Goal: Information Seeking & Learning: Understand process/instructions

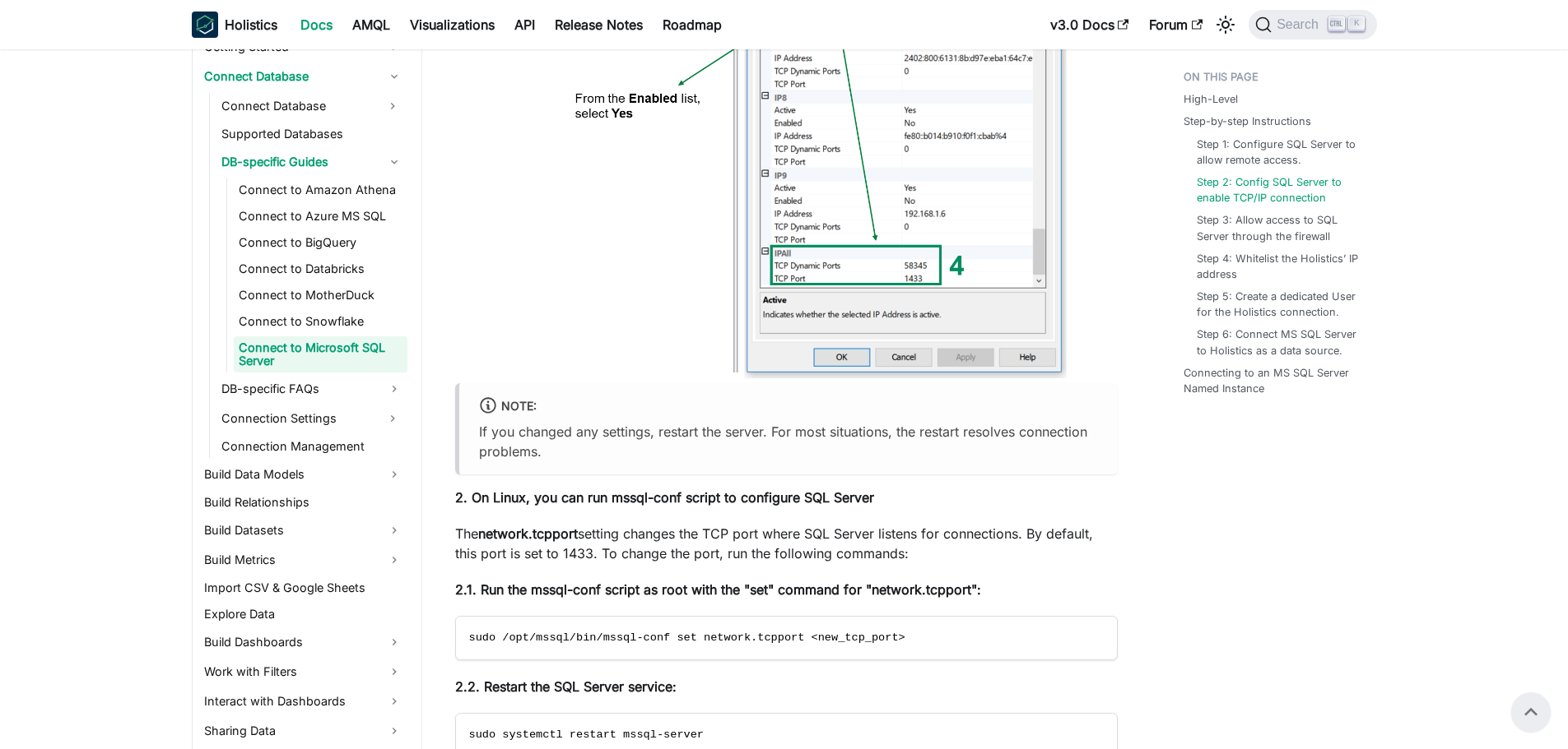
scroll to position [1455, 0]
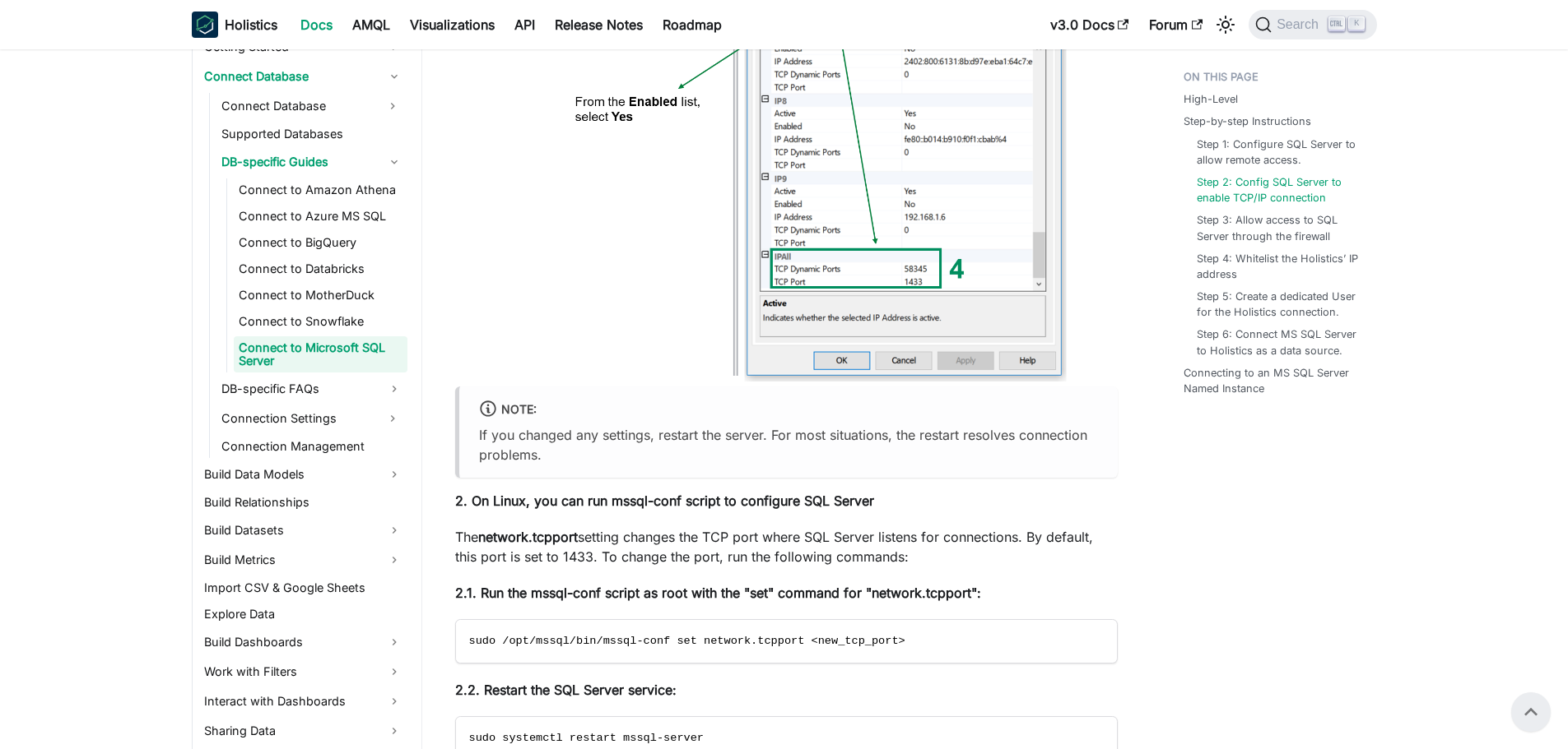
drag, startPoint x: 610, startPoint y: 243, endPoint x: 1040, endPoint y: 611, distance: 566.0
drag, startPoint x: 1077, startPoint y: 560, endPoint x: 998, endPoint y: 579, distance: 81.3
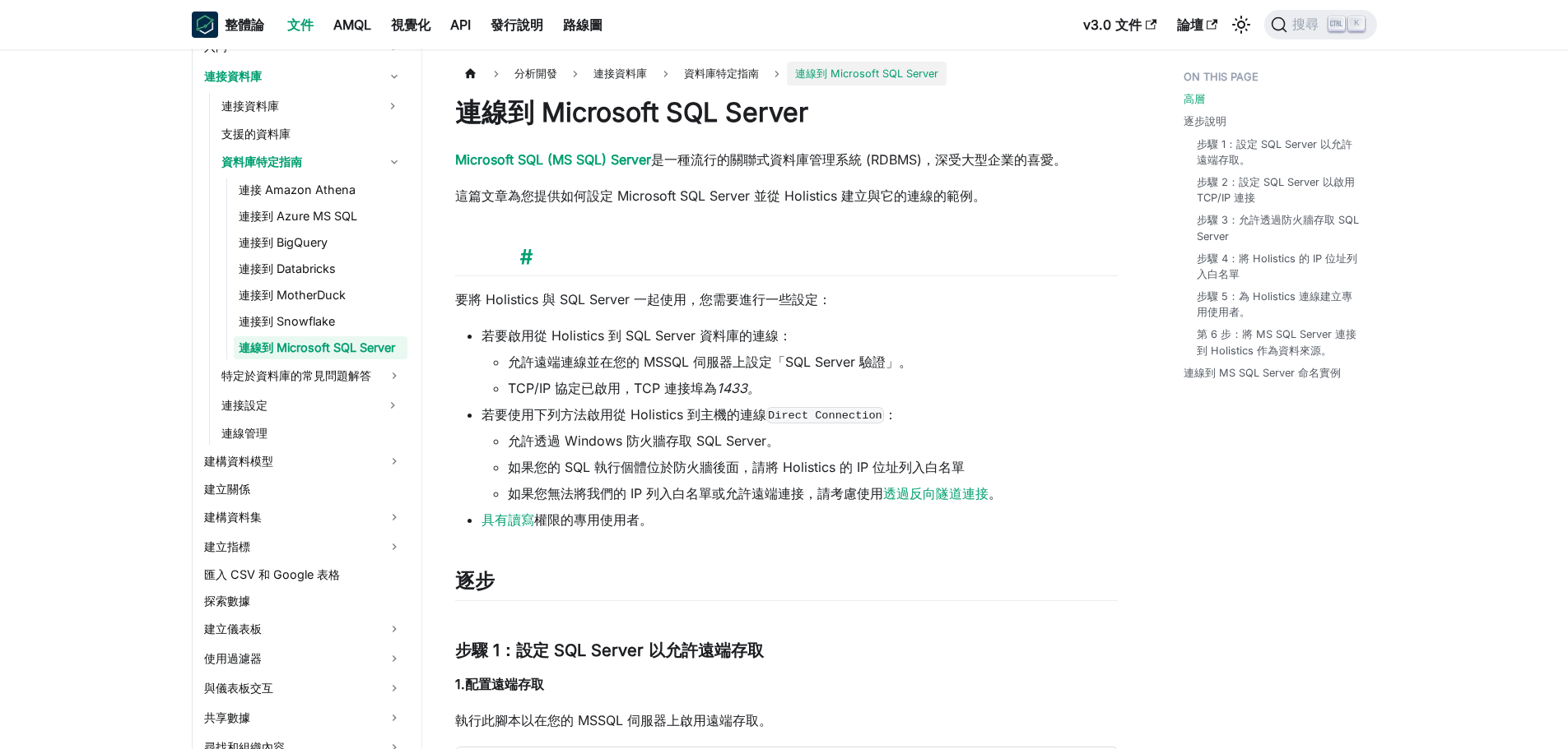
scroll to position [0, 0]
drag, startPoint x: 701, startPoint y: 157, endPoint x: 1017, endPoint y: 157, distance: 316.0
click at [1017, 157] on font "是一種流行的關聯式資料庫管理系統 (RDBMS)，深受大型企業的喜愛。" at bounding box center [858, 160] width 416 height 16
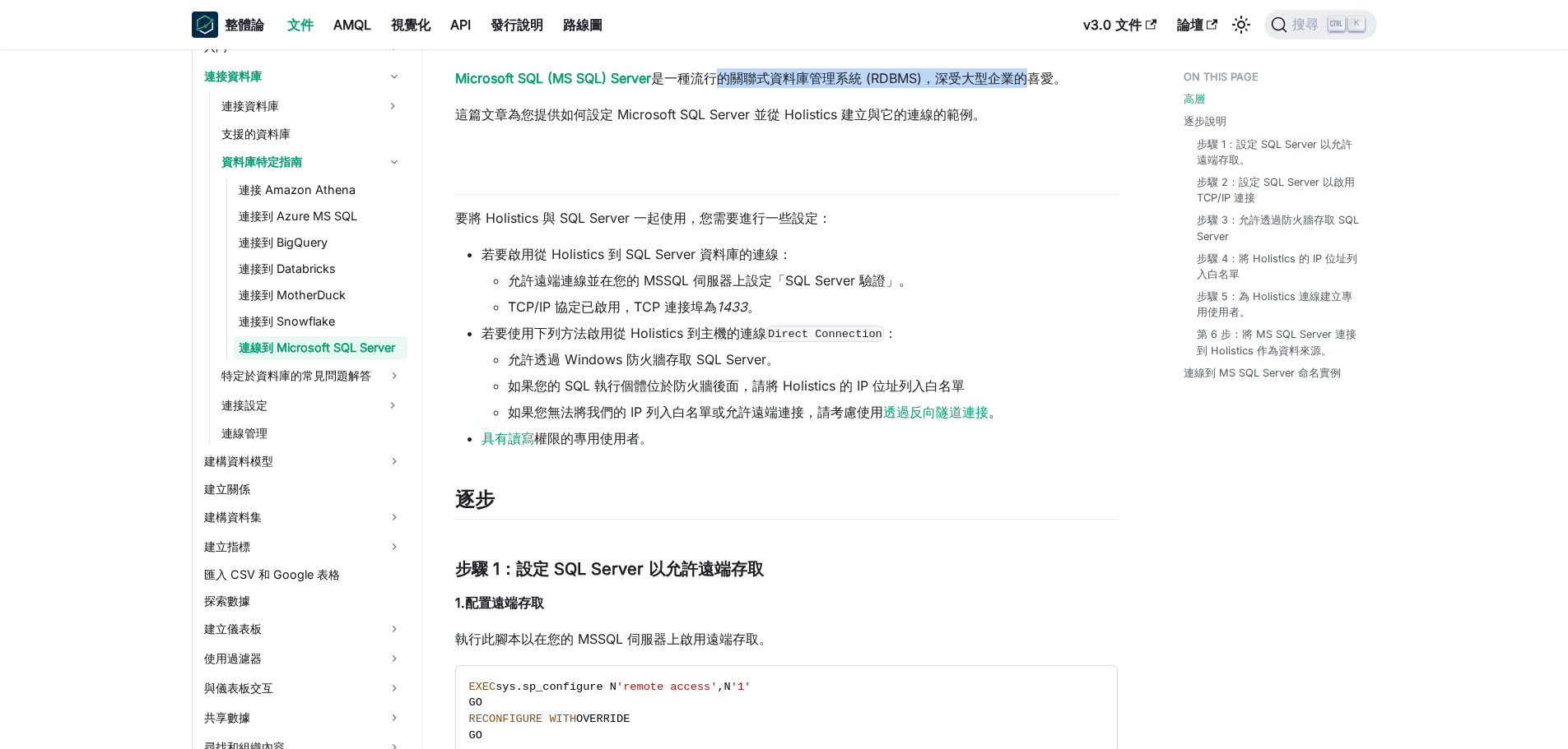
scroll to position [165, 0]
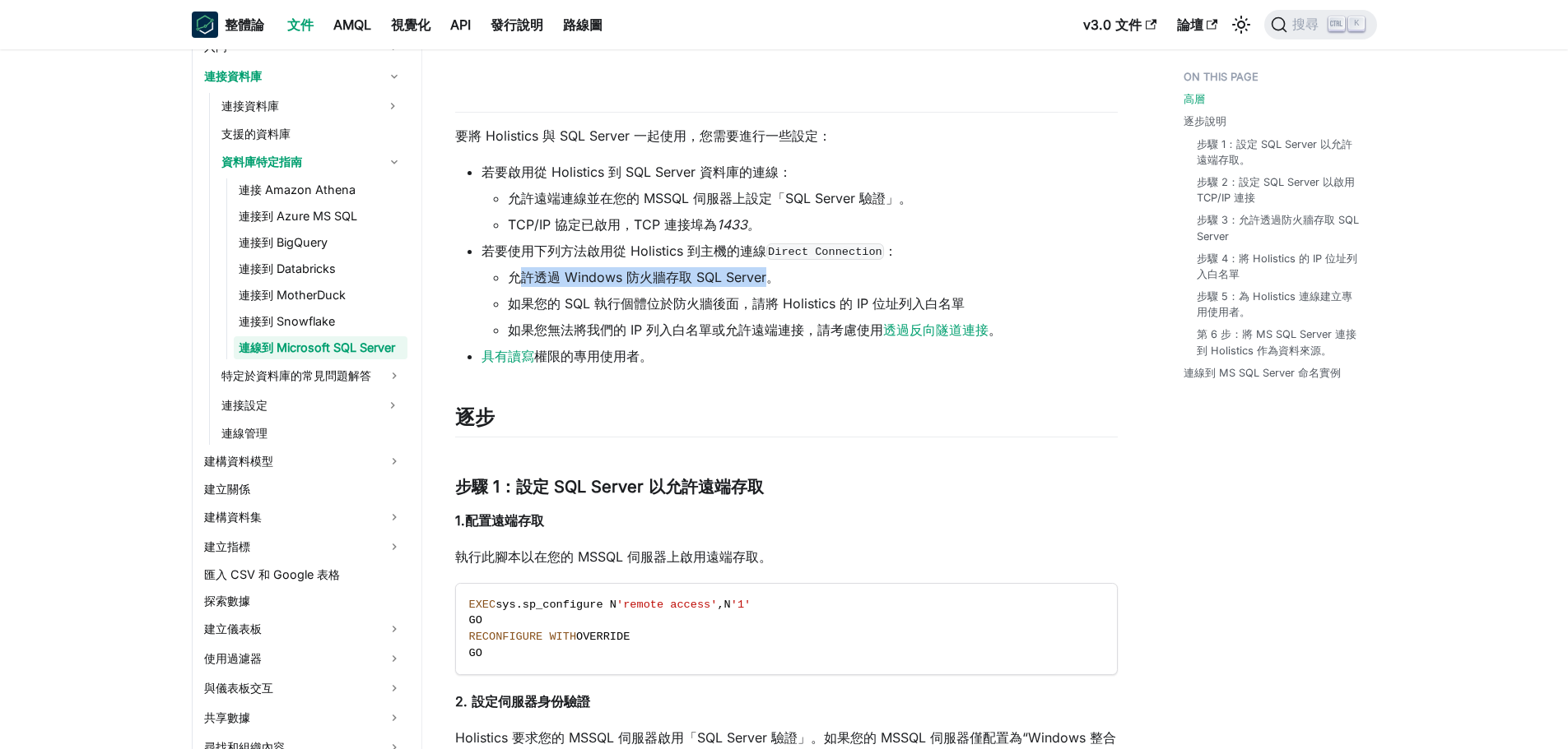
drag, startPoint x: 574, startPoint y: 279, endPoint x: 770, endPoint y: 278, distance: 196.0
click at [770, 278] on font "允許透過 Windows 防火牆存取 SQL Server。" at bounding box center [643, 277] width 271 height 16
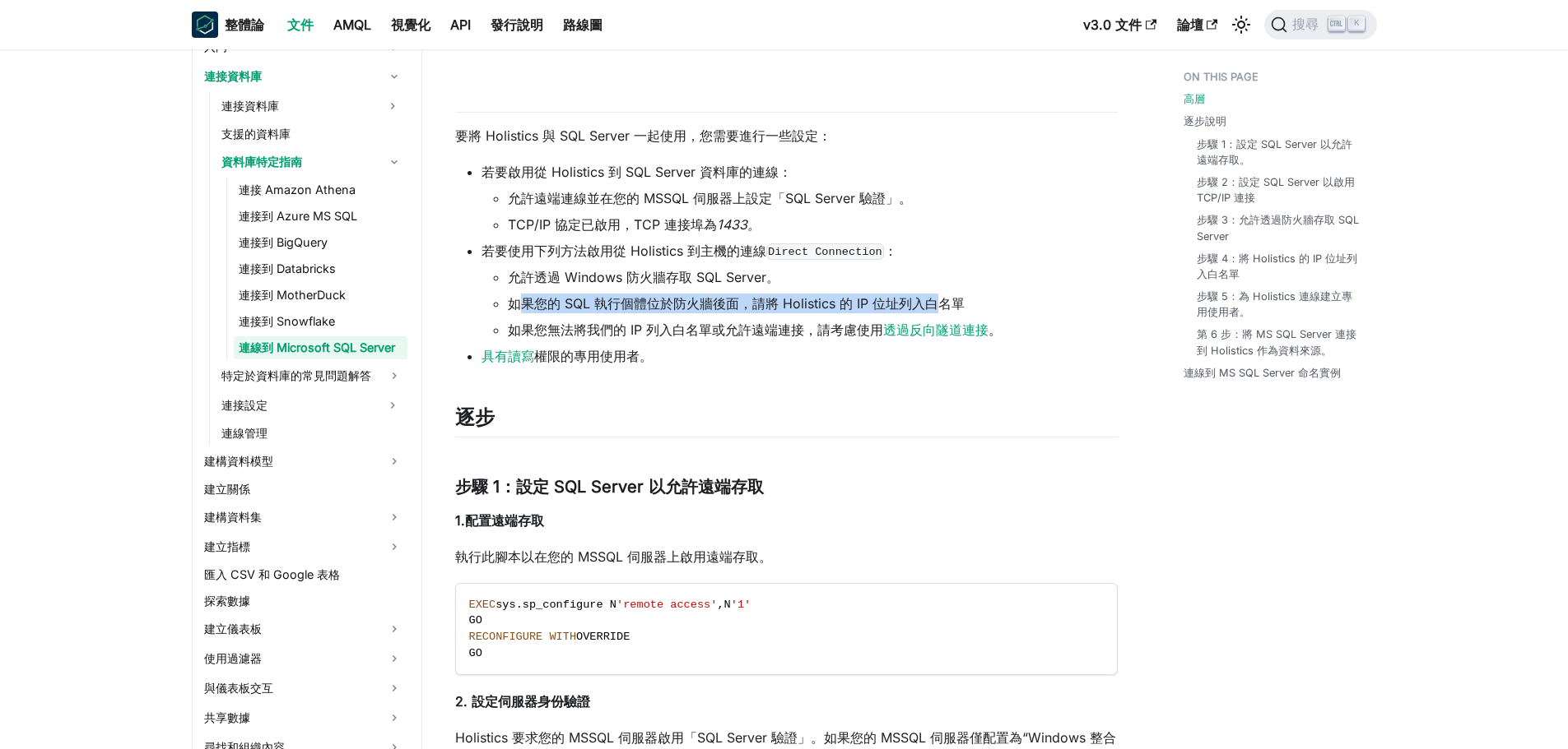
drag, startPoint x: 525, startPoint y: 299, endPoint x: 938, endPoint y: 309, distance: 413.1
click at [938, 309] on font "如果您的 SQL 執行個體位於防火牆後面，請將 Holistics 的 IP 位址列入白名單" at bounding box center [736, 303] width 457 height 16
drag, startPoint x: 534, startPoint y: 326, endPoint x: 874, endPoint y: 331, distance: 340.0
click at [874, 331] on font "如果您無法將我們的 IP 列入白名單或允許遠端連接，請考慮使用" at bounding box center [696, 330] width 376 height 16
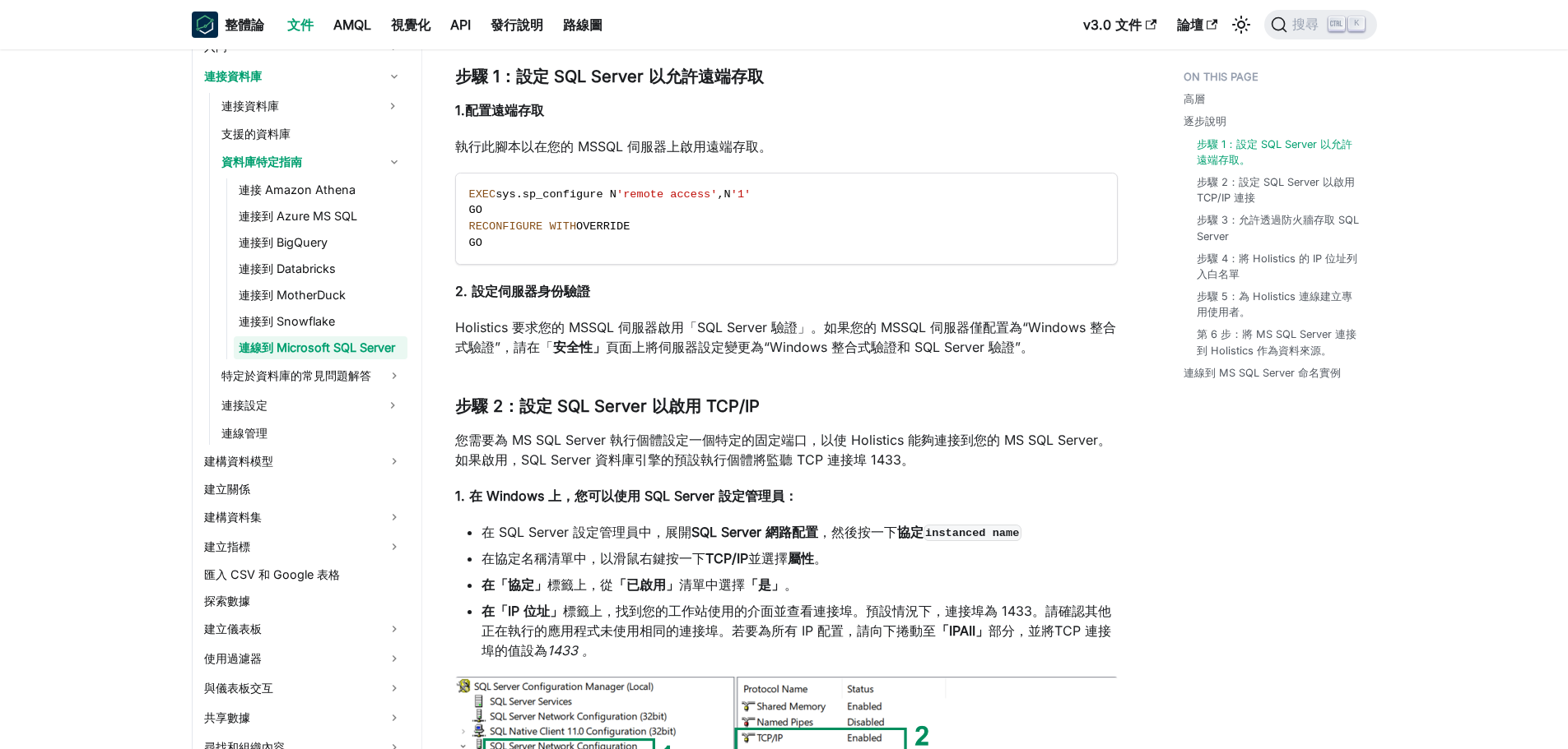
scroll to position [576, 0]
drag, startPoint x: 463, startPoint y: 328, endPoint x: 793, endPoint y: 320, distance: 330.1
click at [793, 320] on font "Holistics 要求您的 MSSQL 伺服器啟用「SQL Server 驗證」。如果您的 MSSQL 伺服器僅配置為“Windows 整合式驗證”，請在「" at bounding box center [785, 336] width 661 height 36
click at [997, 320] on font "Holistics 要求您的 MSSQL 伺服器啟用「SQL Server 驗證」。如果您的 MSSQL 伺服器僅配置為“Windows 整合式驗證”，請在「" at bounding box center [785, 336] width 661 height 36
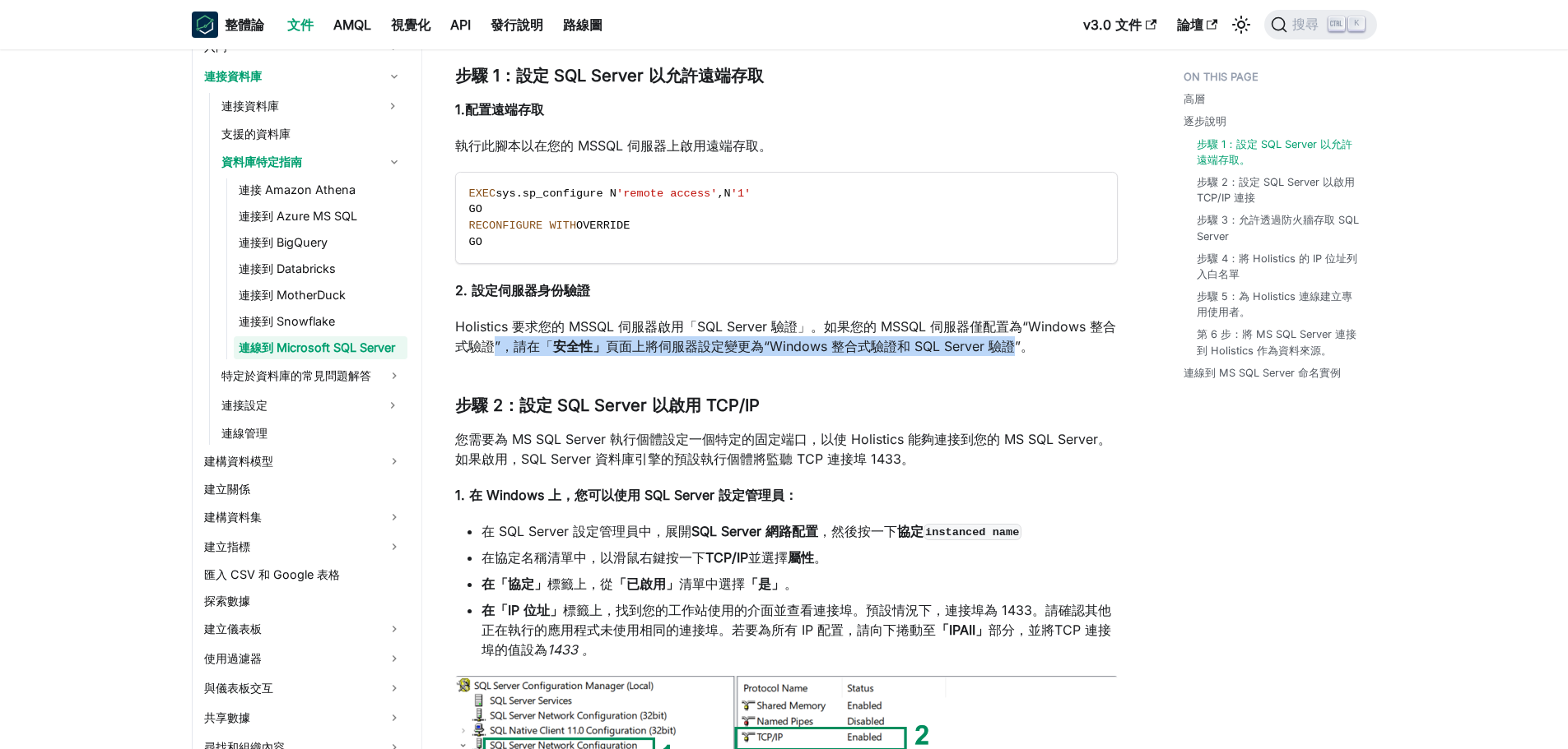
drag, startPoint x: 488, startPoint y: 350, endPoint x: 1014, endPoint y: 347, distance: 526.0
click at [1014, 347] on p "Holistics 要求您的 MSSQL 伺服器啟用「SQL Server 驗證」。如果您的 MSSQL 伺服器僅配置為“Windows 整合式驗證”，請在「…" at bounding box center [786, 336] width 662 height 39
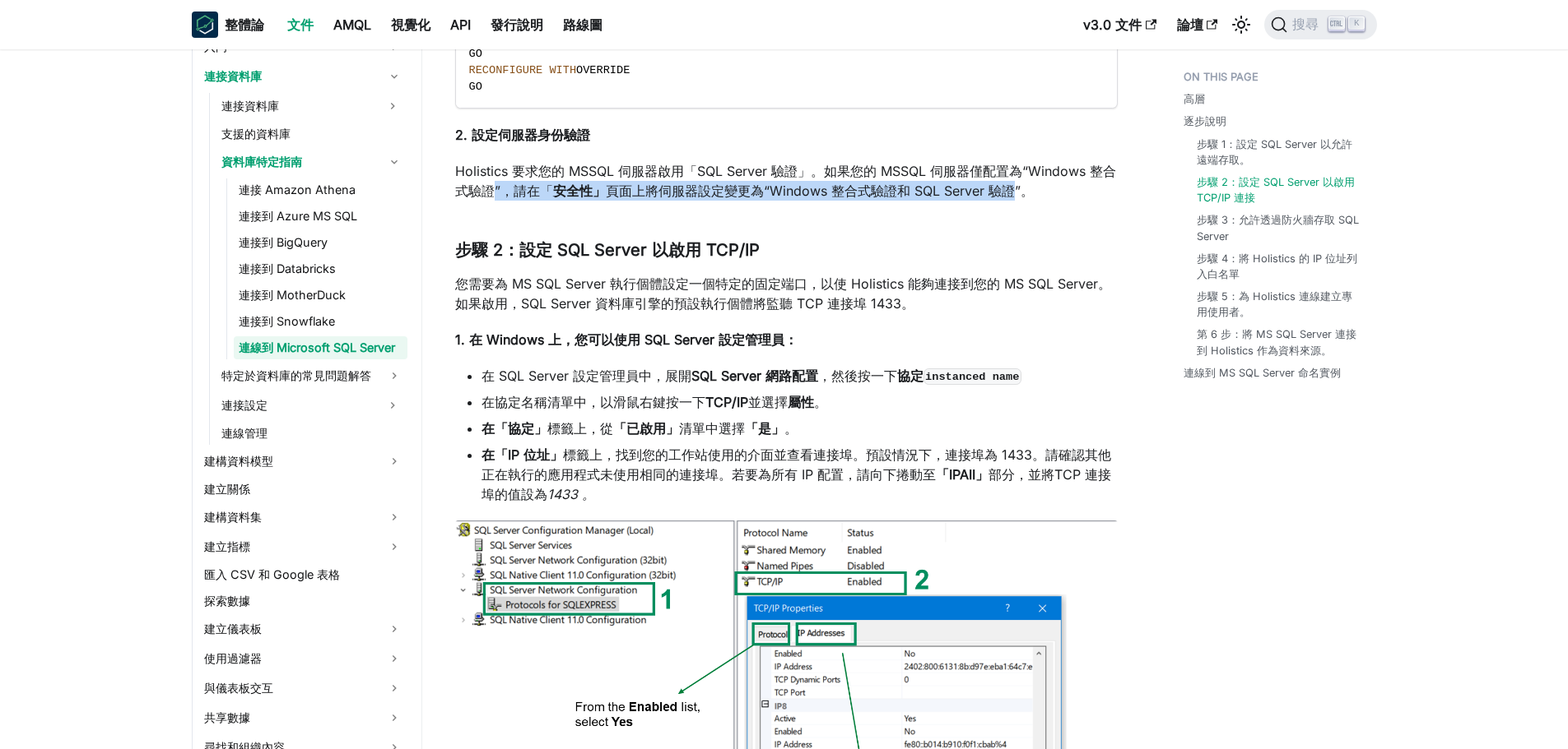
scroll to position [740, 0]
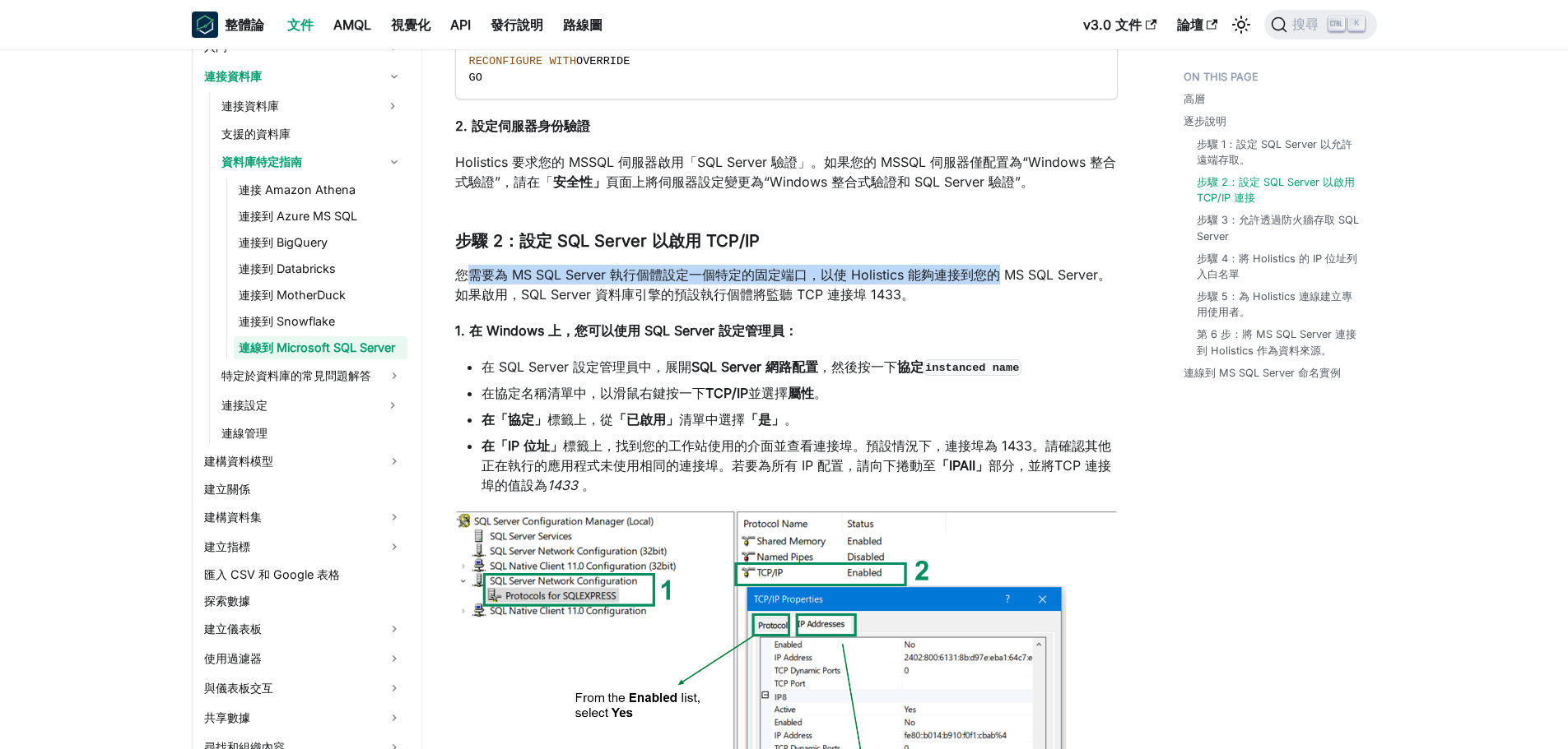
drag, startPoint x: 473, startPoint y: 275, endPoint x: 998, endPoint y: 278, distance: 525.0
click at [998, 278] on font "您需要為 MS SQL Server 執行個體設定一個特定的固定端口，以使 Holistics 能夠連接到您的 MS SQL Server。如果啟用，SQL …" at bounding box center [782, 285] width 656 height 36
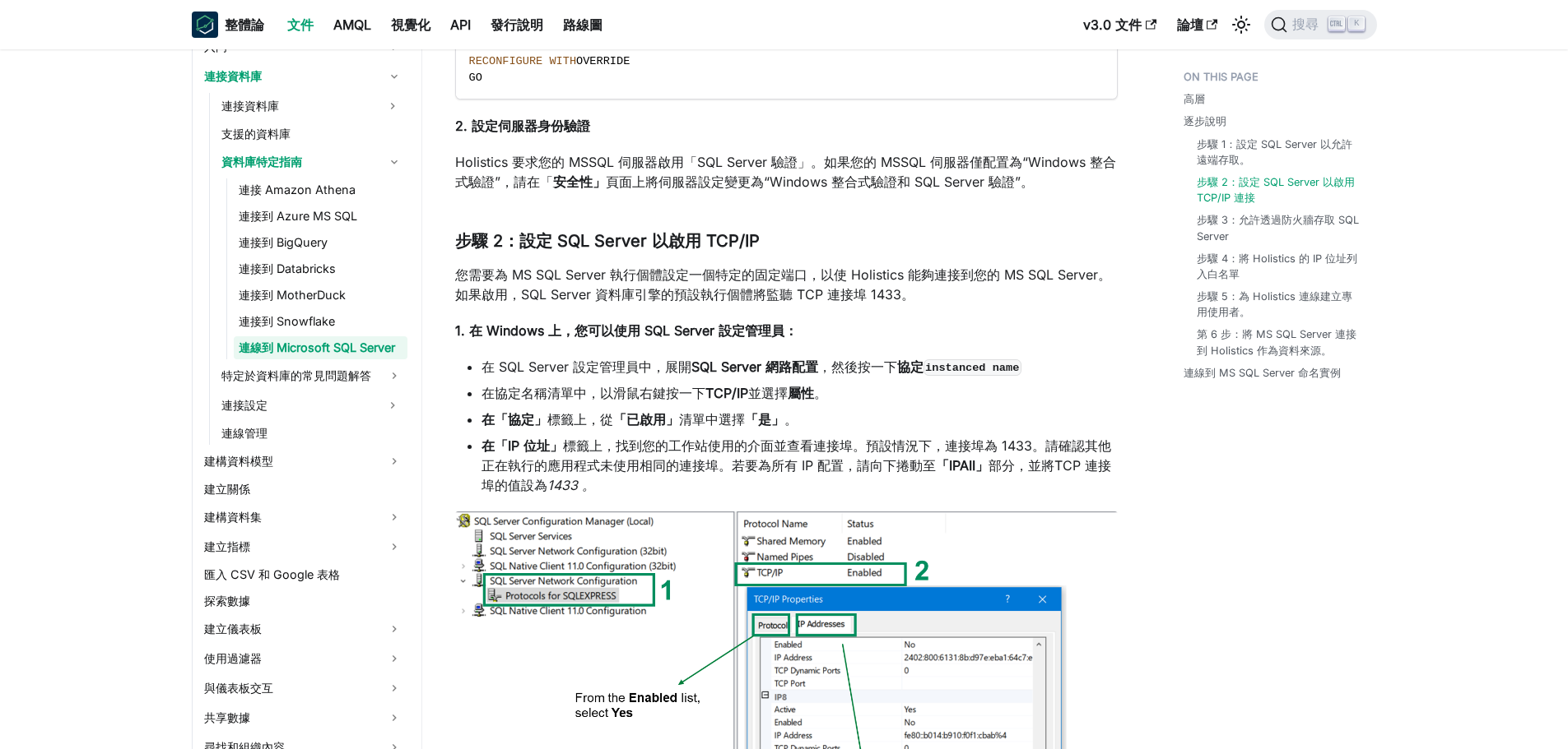
click at [869, 302] on font "您需要為 MS SQL Server 執行個體設定一個特定的固定端口，以使 Holistics 能夠連接到您的 MS SQL Server。如果啟用，SQL …" at bounding box center [782, 285] width 656 height 36
drag, startPoint x: 481, startPoint y: 326, endPoint x: 771, endPoint y: 326, distance: 290.0
click at [753, 326] on font "1. 在 Windows 上，您可以使用 SQL Server 設定管理員：" at bounding box center [626, 330] width 343 height 16
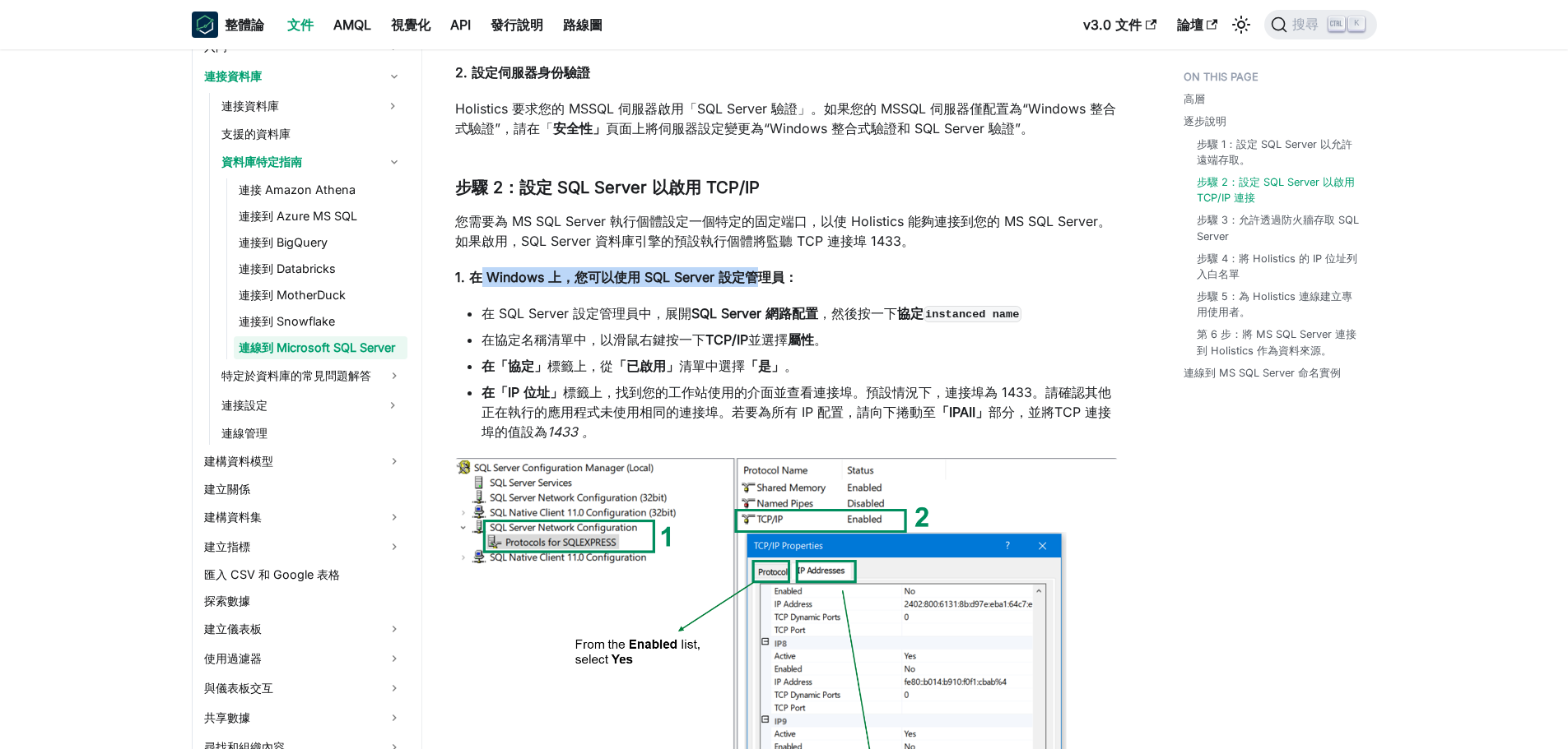
scroll to position [823, 0]
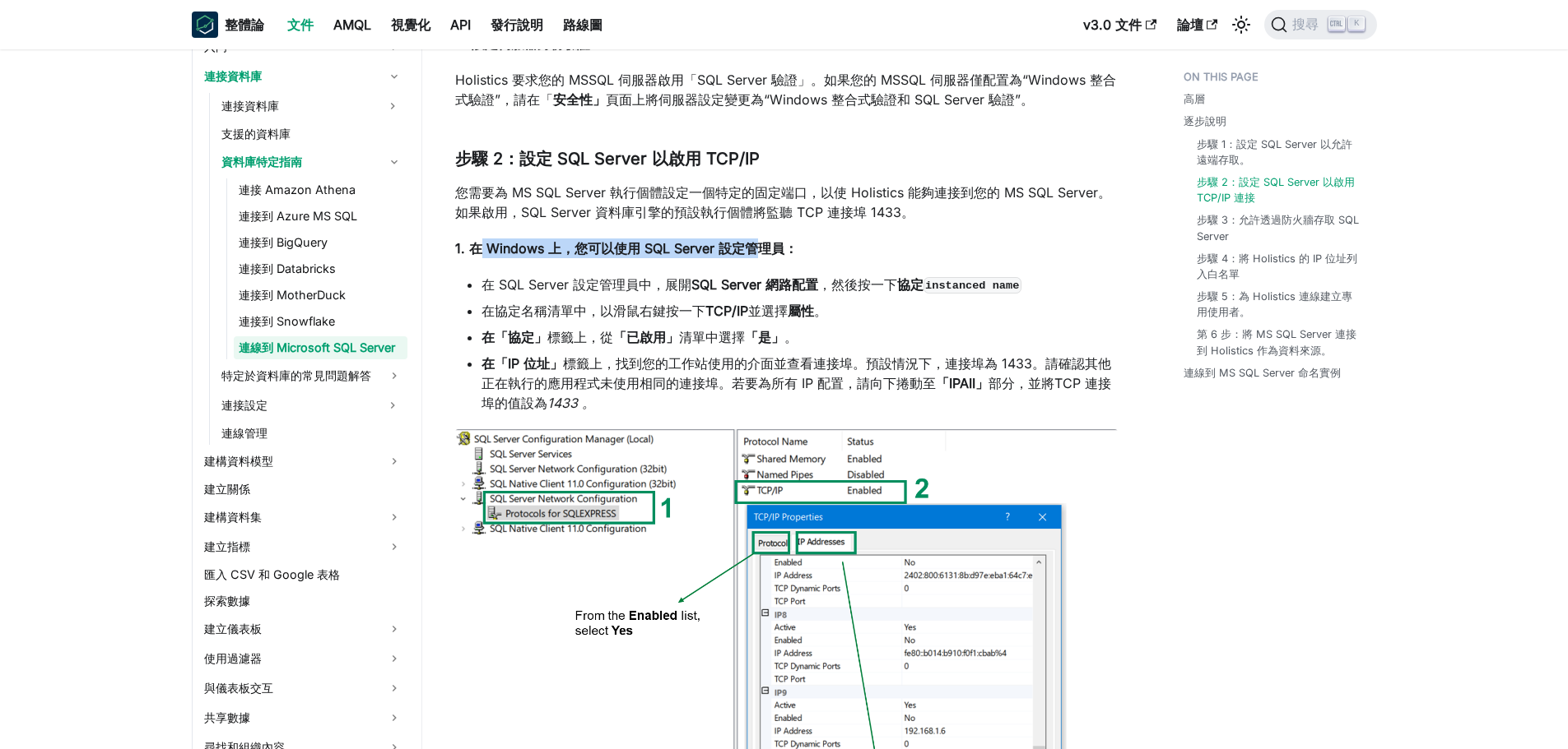
drag, startPoint x: 505, startPoint y: 278, endPoint x: 901, endPoint y: 285, distance: 396.1
click at [902, 285] on li "在 SQL Server 設定管理員中，展開 SQL Server 網路配置 ，然後按一下 協定 instanced name" at bounding box center [799, 285] width 636 height 20
click at [890, 333] on li "在「協定」 標籤上 ，從 「已啟用」 清單中選擇 「是」 。" at bounding box center [799, 337] width 636 height 20
click at [499, 310] on font "在協定名稱清單中，以滑鼠右鍵按一下" at bounding box center [594, 310] width 224 height 16
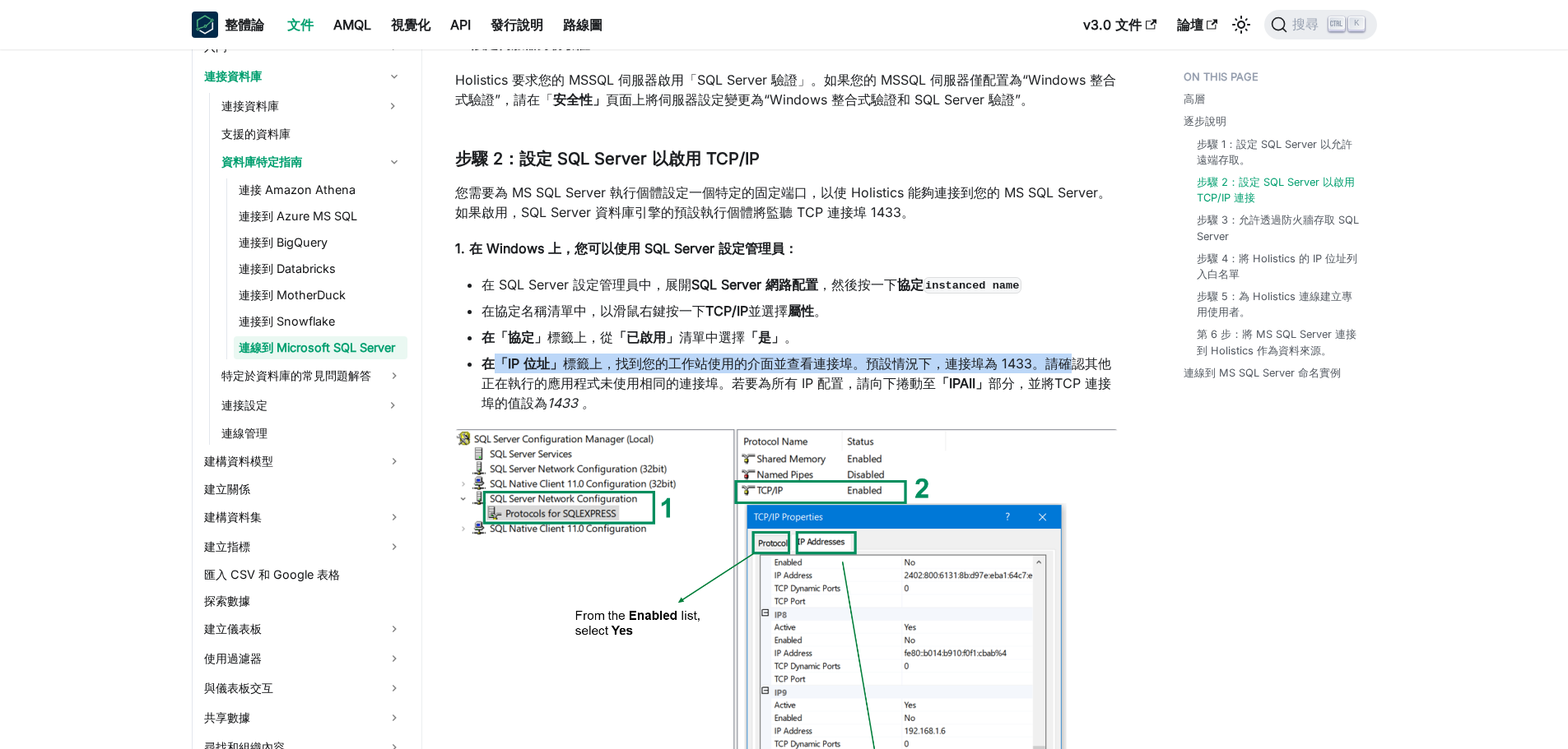
drag, startPoint x: 491, startPoint y: 360, endPoint x: 1079, endPoint y: 358, distance: 588.0
click at [1040, 358] on li "在「IP 位址」 標籤上，找到您的工作站使用的介面並查看連接埠 。 預設情況下，連接埠為 1433。請確認其他正在執行的應用程式未使用相同的連接埠。若要為所有…" at bounding box center [799, 383] width 636 height 60
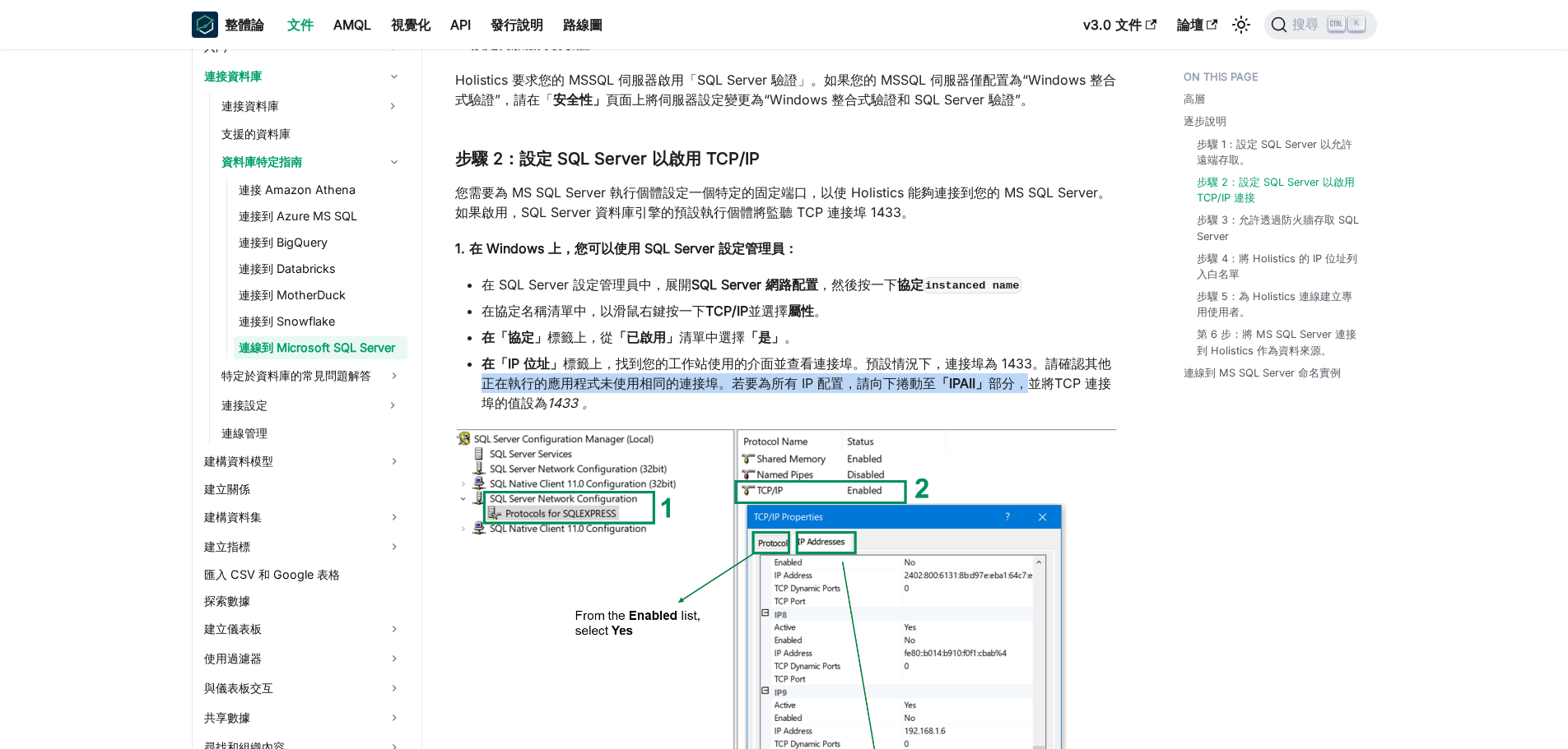
drag, startPoint x: 497, startPoint y: 391, endPoint x: 1041, endPoint y: 383, distance: 544.1
click at [1040, 383] on li "在「IP 位址」 標籤上，找到您的工作站使用的介面並查看連接埠 。 預設情況下，連接埠為 1433。請確認其他正在執行的應用程式未使用相同的連接埠。若要為所有…" at bounding box center [799, 383] width 636 height 60
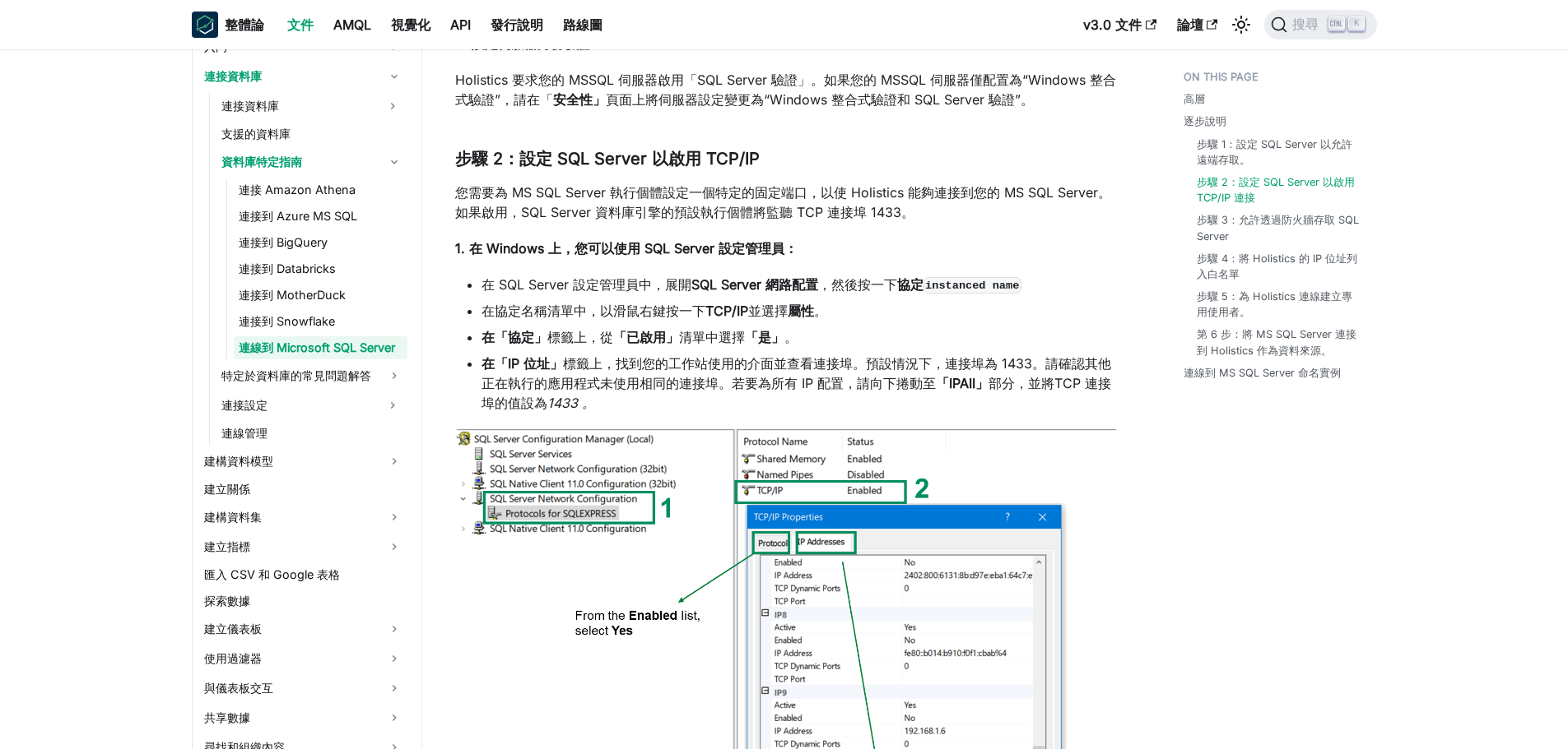
click at [664, 407] on li "在「IP 位址」 標籤上，找到您的工作站使用的介面並查看連接埠 。 預設情況下，連接埠為 1433。請確認其他正在執行的應用程式未使用相同的連接埠。若要為所有…" at bounding box center [799, 383] width 636 height 60
drag, startPoint x: 478, startPoint y: 360, endPoint x: 861, endPoint y: 359, distance: 383.0
click at [861, 359] on ul "在 SQL Server 設定管理員中，展開 SQL Server 網路配置 ，然後按一下 協定 instanced name 在協定名稱清單中，以滑鼠右鍵按…" at bounding box center [786, 343] width 662 height 138
drag, startPoint x: 738, startPoint y: 379, endPoint x: 957, endPoint y: 387, distance: 219.1
click at [957, 387] on li "在「IP 位址」 標籤上，找到您的工作站使用的介面並查看連接埠 。 預設情況下，連接埠為 1433。請確認其他正在執行的應用程式未使用相同的連接埠。若要為所有…" at bounding box center [799, 383] width 636 height 60
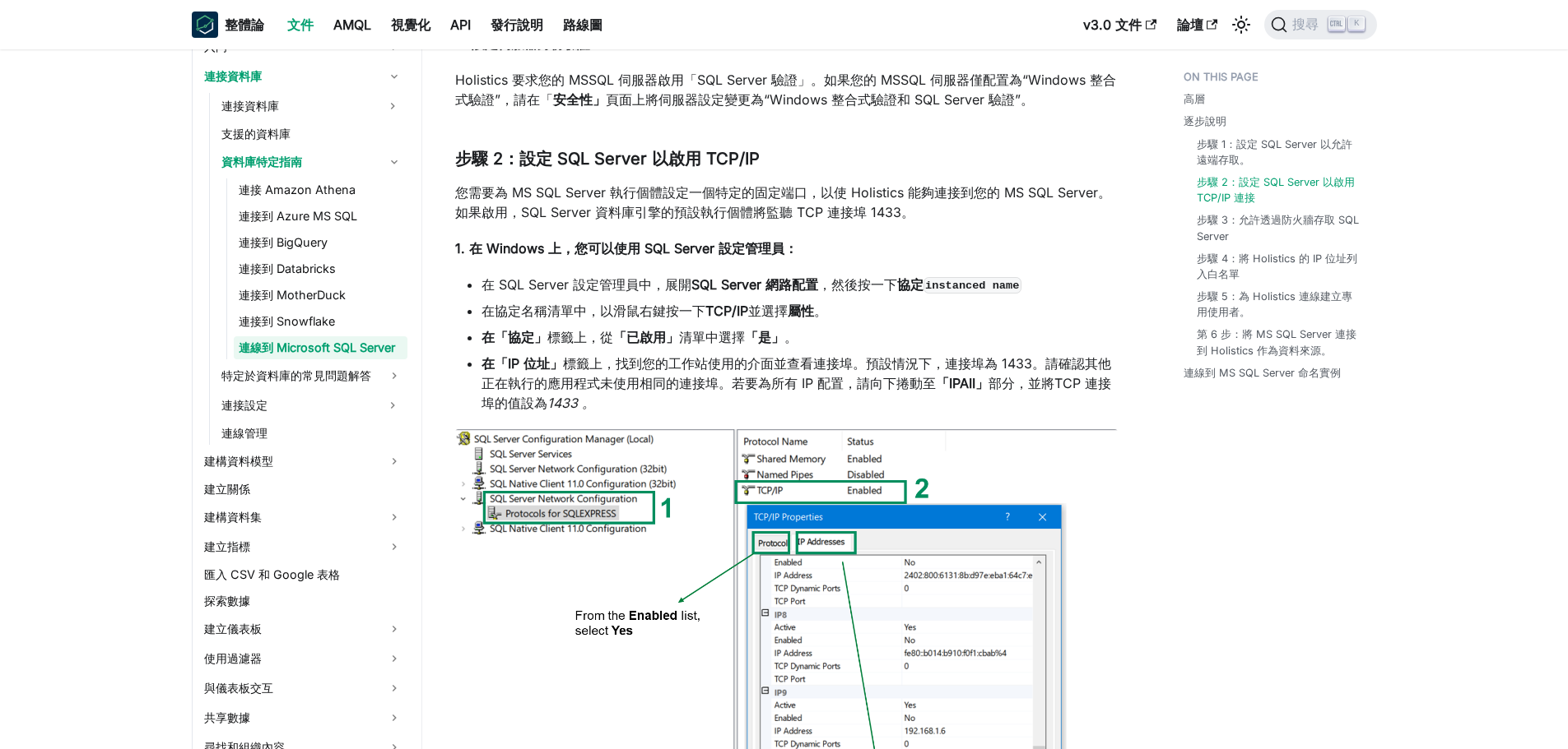
click at [967, 383] on font "「IPAII」" at bounding box center [961, 383] width 53 height 16
drag, startPoint x: 950, startPoint y: 382, endPoint x: 1115, endPoint y: 381, distance: 165.0
click at [1040, 381] on li "在「IP 位址」 標籤上，找到您的工作站使用的介面並查看連接埠 。 預設情況下，連接埠為 1433。請確認其他正在執行的應用程式未使用相同的連接埠。若要為所有…" at bounding box center [799, 383] width 636 height 60
drag, startPoint x: 626, startPoint y: 407, endPoint x: 729, endPoint y: 394, distance: 103.8
click at [626, 407] on li "在「IP 位址」 標籤上，找到您的工作站使用的介面並查看連接埠 。 預設情況下，連接埠為 1433。請確認其他正在執行的應用程式未使用相同的連接埠。若要為所有…" at bounding box center [799, 383] width 636 height 60
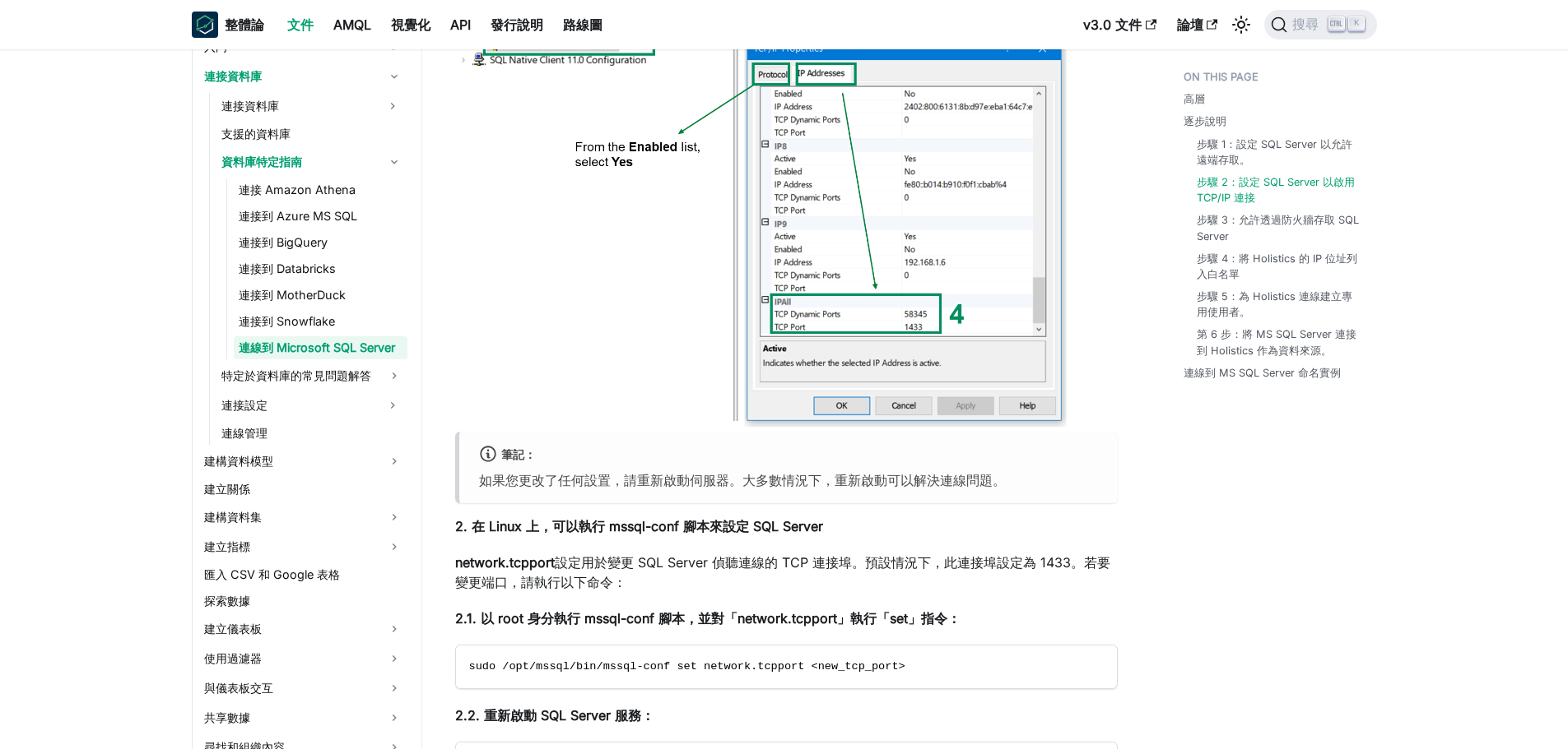
scroll to position [1317, 0]
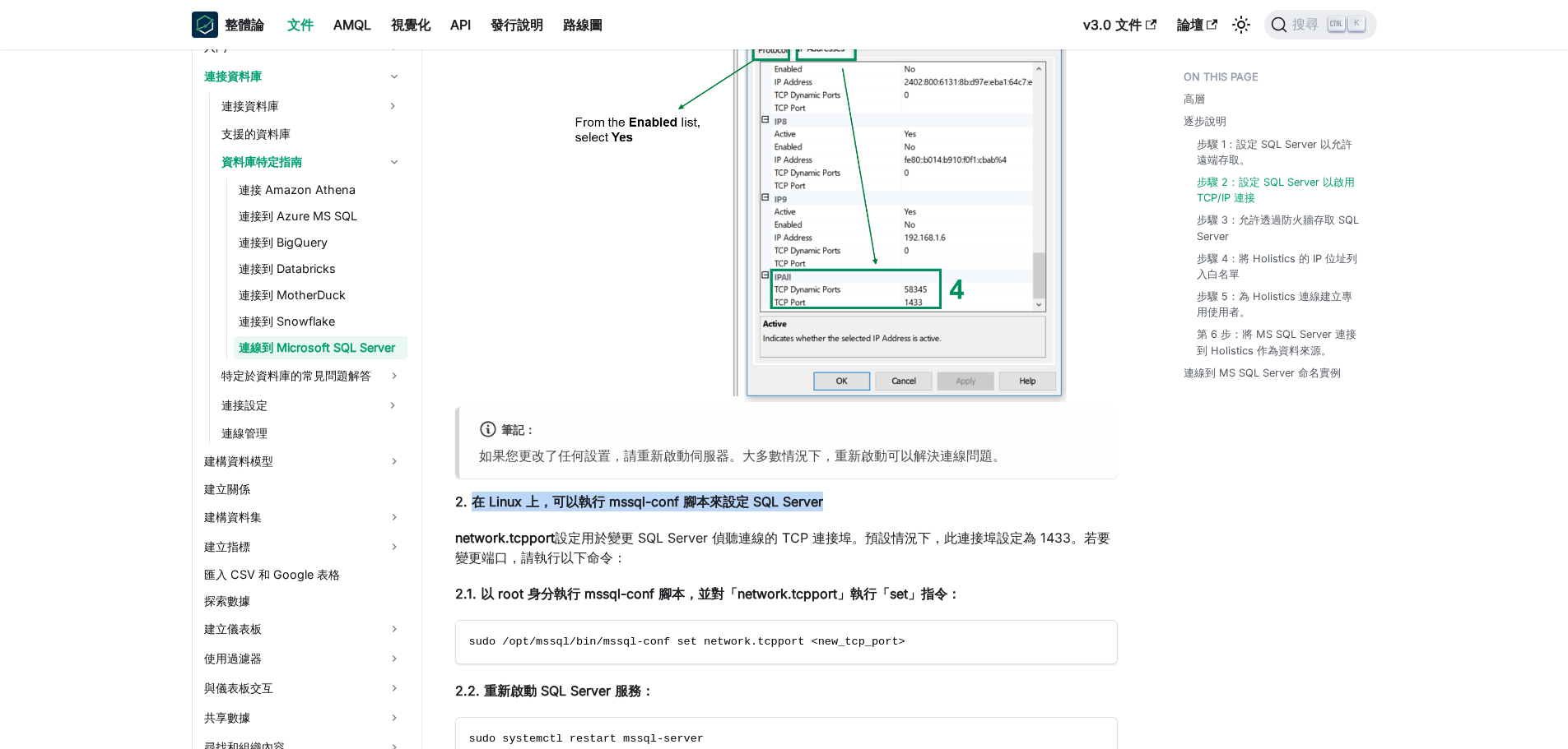
drag, startPoint x: 469, startPoint y: 504, endPoint x: 825, endPoint y: 504, distance: 356.0
click at [825, 453] on p "2. 在 Linux 上，可以執行 mssql-conf 腳本來設定 SQL Server" at bounding box center [786, 502] width 662 height 20
click at [640, 453] on p "network.tcpport 設定 用於變更 SQL Server 偵聽連線的 TCP 連接埠。預設情況下，此連接埠設定為 1433。若要變更端口，請執行以…" at bounding box center [786, 548] width 662 height 39
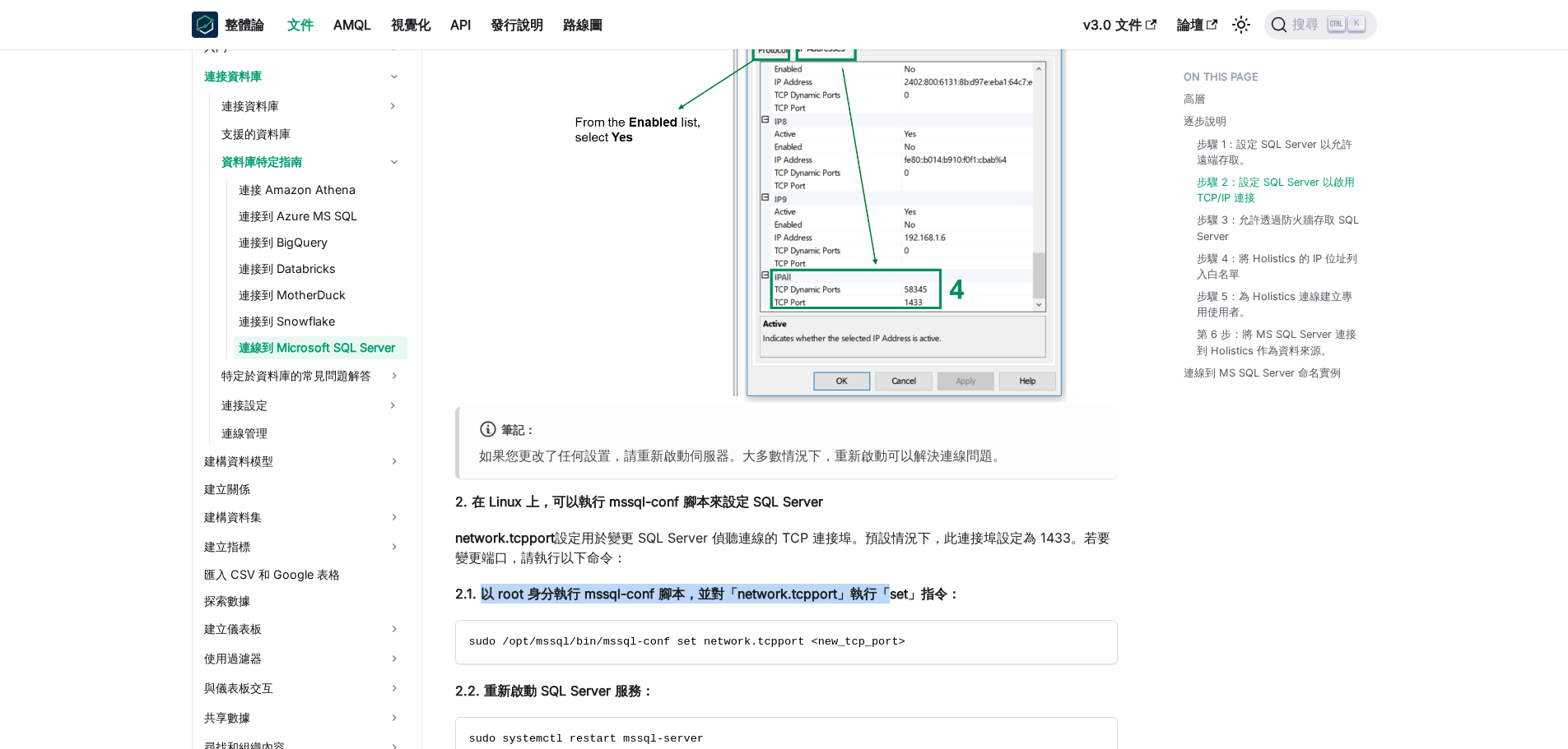
drag, startPoint x: 481, startPoint y: 592, endPoint x: 886, endPoint y: 592, distance: 405.0
click at [886, 453] on font "2.1. 以 root 身分執行 mssql-conf 腳本，並對「network.tcpport」執行「set」指令：" at bounding box center [707, 593] width 505 height 16
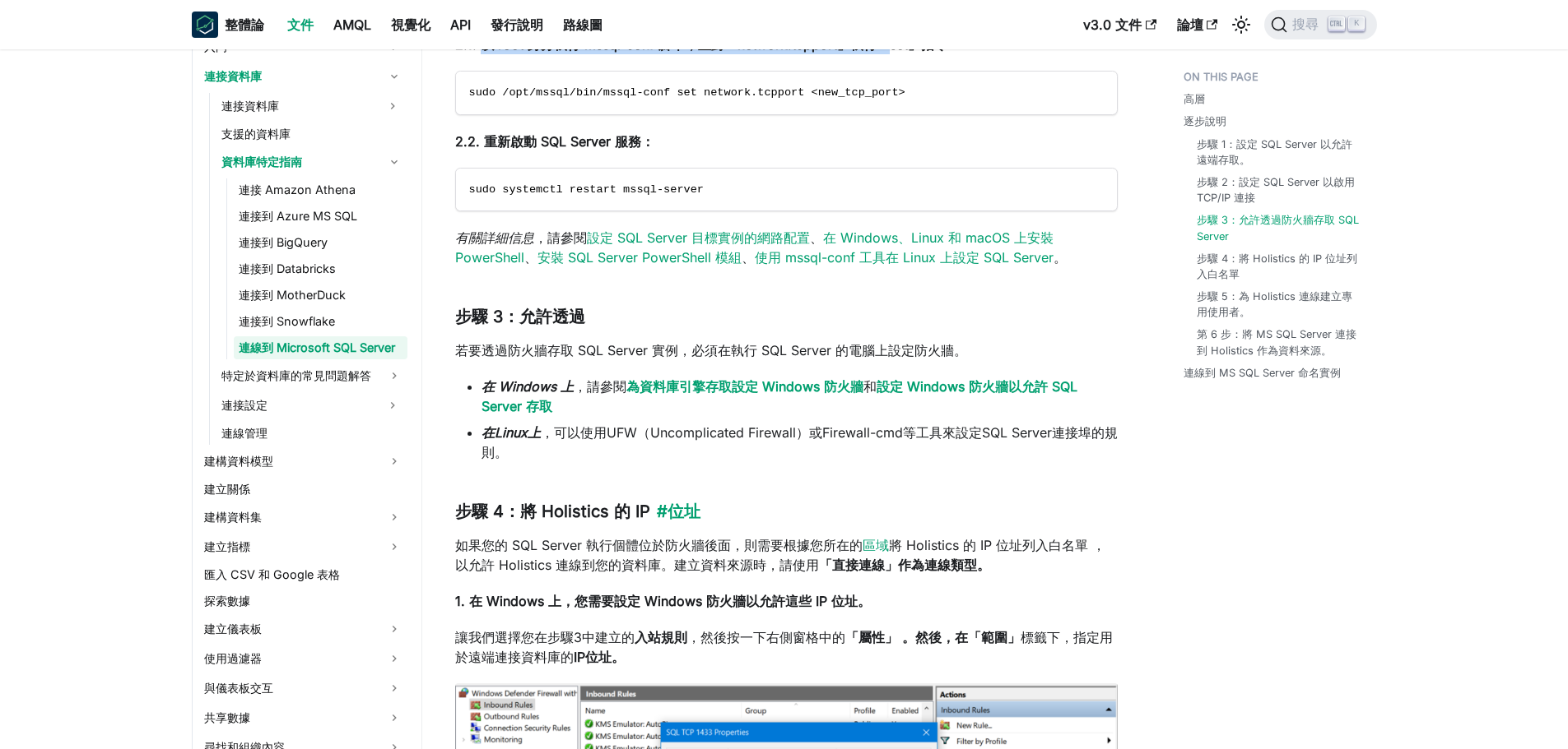
scroll to position [1892, 0]
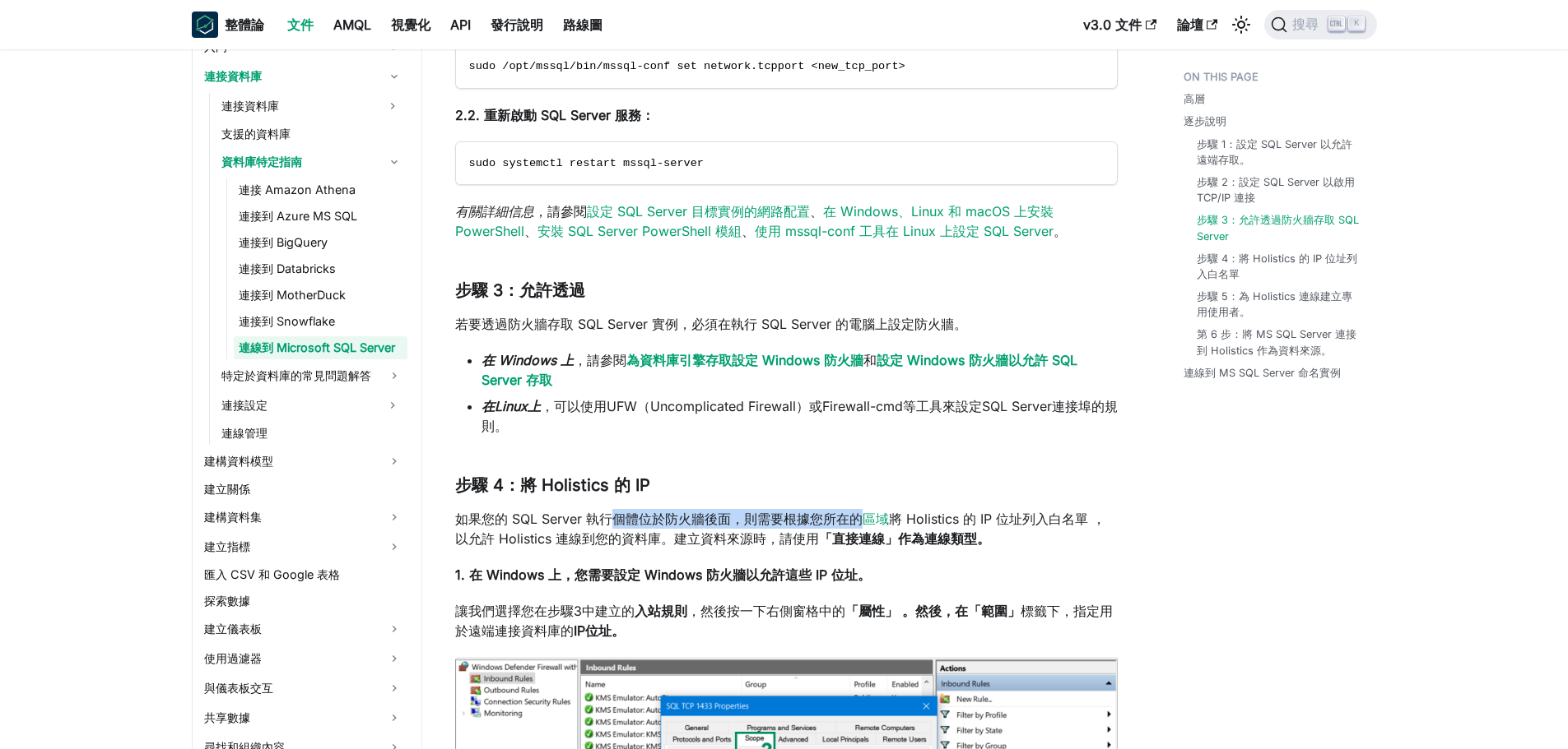
drag, startPoint x: 610, startPoint y: 525, endPoint x: 845, endPoint y: 527, distance: 235.0
click at [858, 453] on p "如果您的 SQL Server 執行個體位於防火牆後面，則需要根據您所在的 區域 將 Holistics 的 IP 位址列入白名單 ，以允許 Holistic…" at bounding box center [786, 528] width 662 height 39
click at [539, 453] on p "1. 在 Windows 上，您需要設定 Windows 防火牆以允許這些 IP 位址。" at bounding box center [786, 575] width 662 height 20
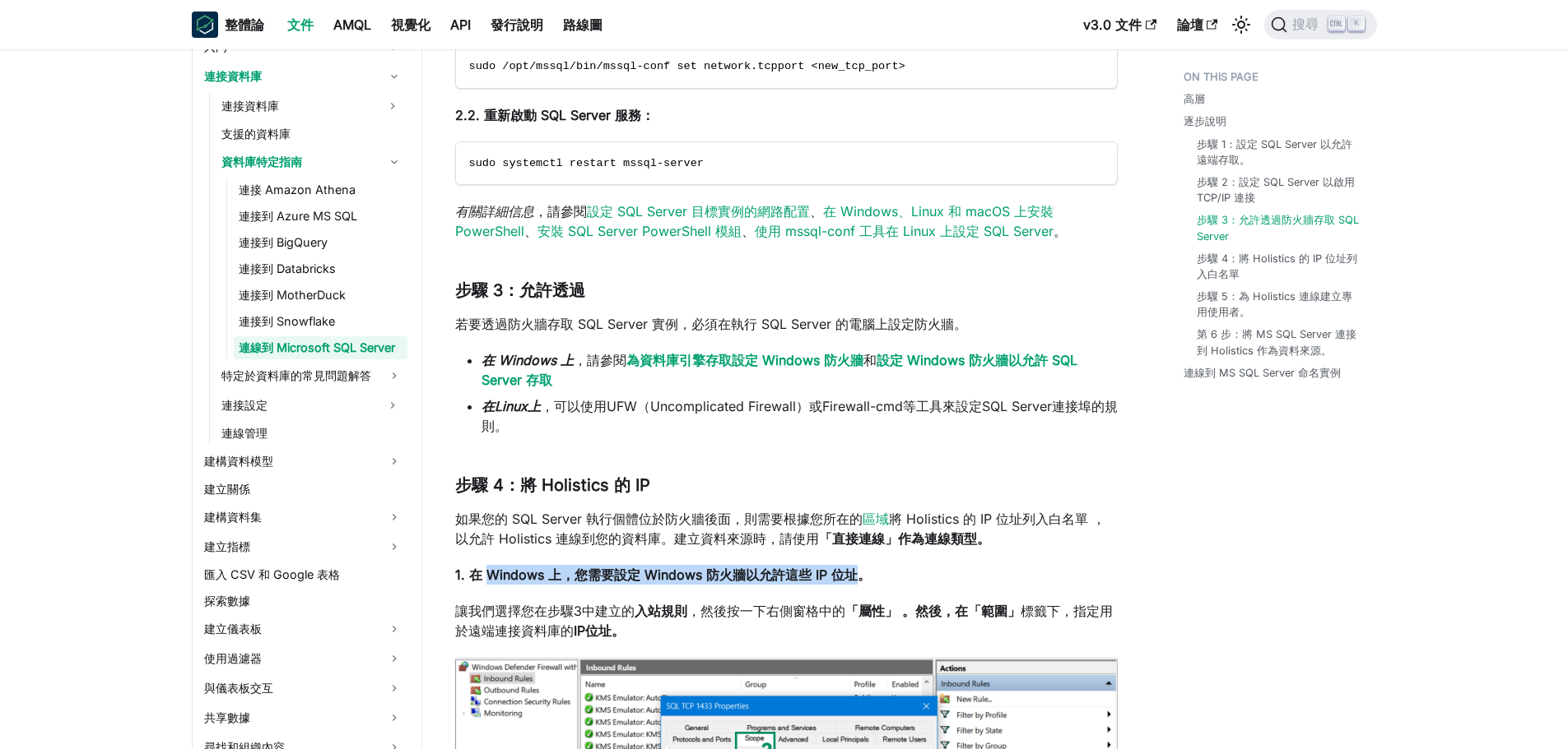
drag, startPoint x: 500, startPoint y: 580, endPoint x: 852, endPoint y: 561, distance: 352.5
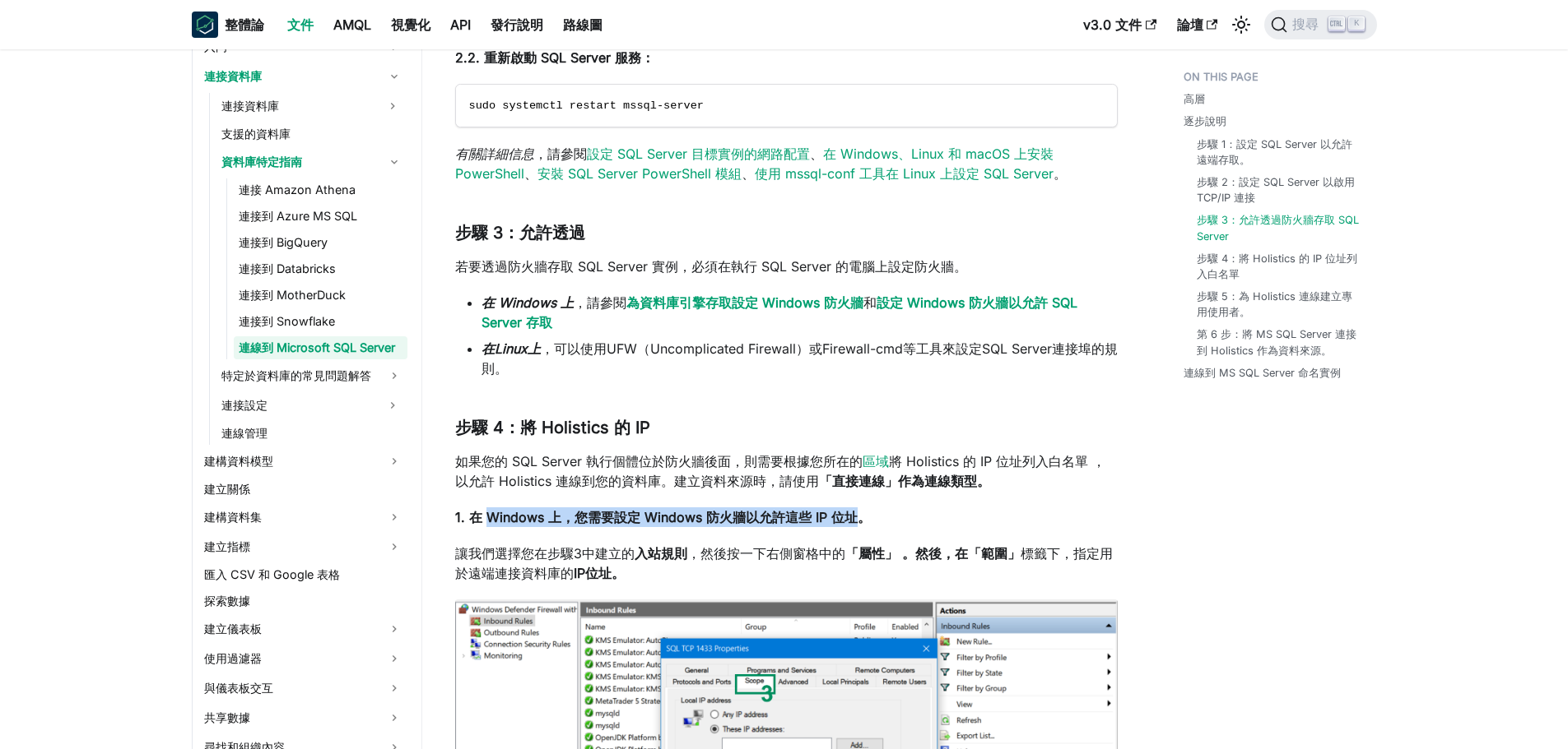
scroll to position [1974, 0]
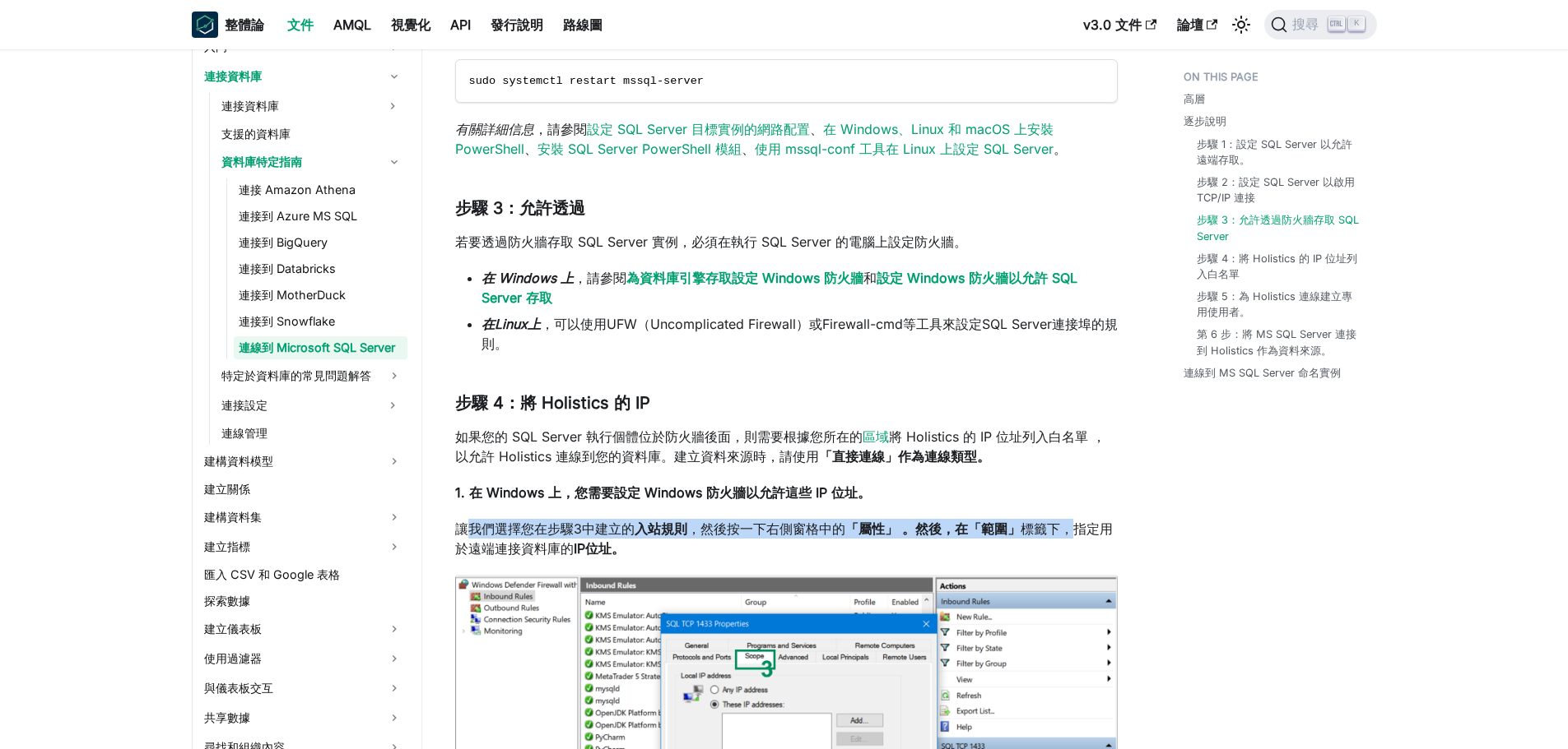
drag, startPoint x: 474, startPoint y: 530, endPoint x: 880, endPoint y: 509, distance: 406.5
click at [1040, 453] on div "連線到 Microsoft SQL Server Microsoft SQL (MS SQL) Server 是一種流行的關聯式資料庫管理系統 (RDBMS)…" at bounding box center [786, 738] width 662 height 5231
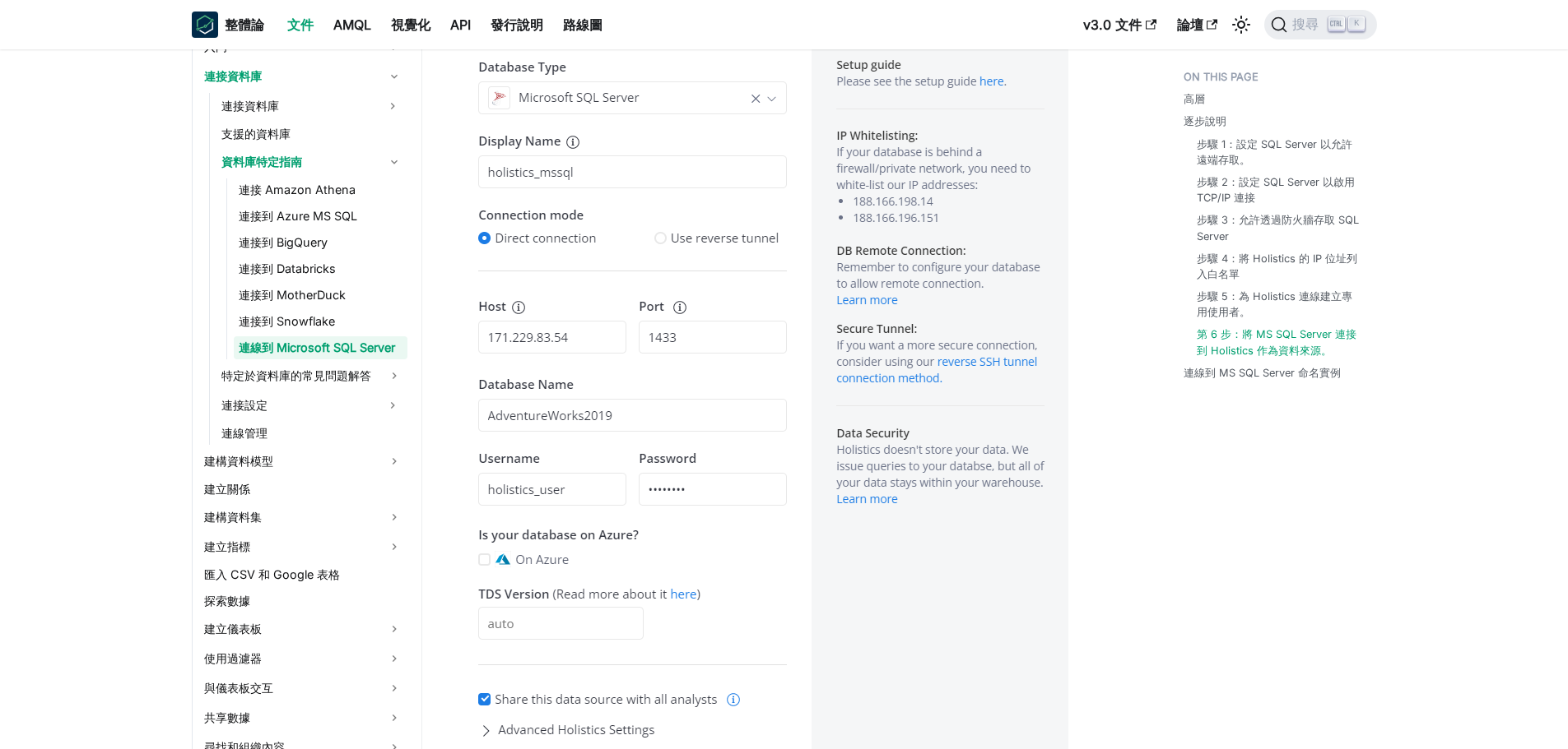
scroll to position [3455, 0]
